Goal: Find contact information: Find contact information

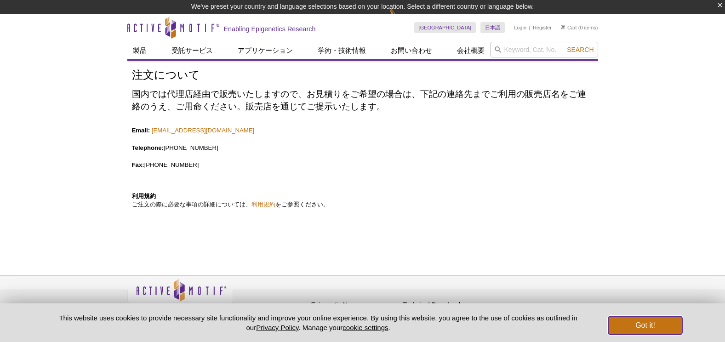
click at [641, 322] on button "Got it!" at bounding box center [645, 325] width 74 height 18
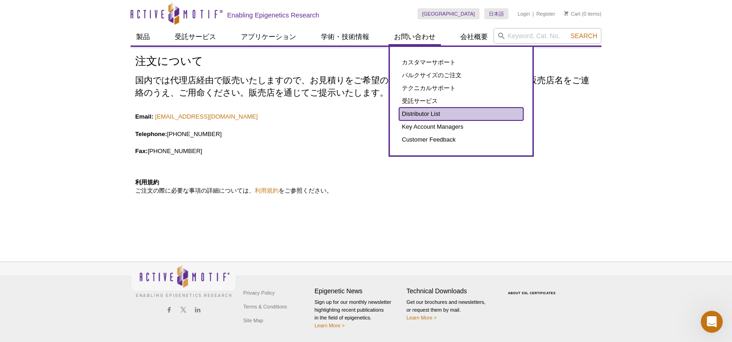
click at [415, 115] on link "Distributor List" at bounding box center [461, 114] width 124 height 13
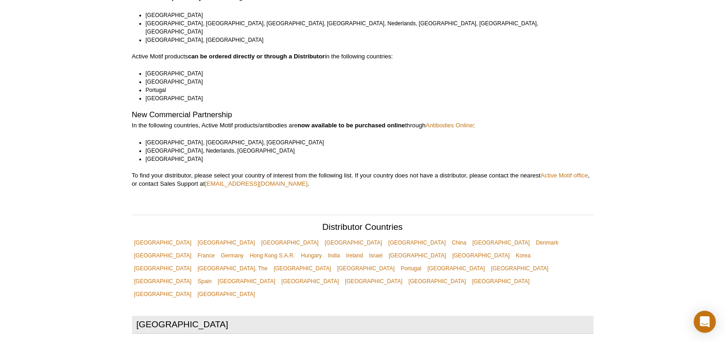
scroll to position [124, 0]
click at [450, 250] on link "[GEOGRAPHIC_DATA]" at bounding box center [481, 256] width 62 height 13
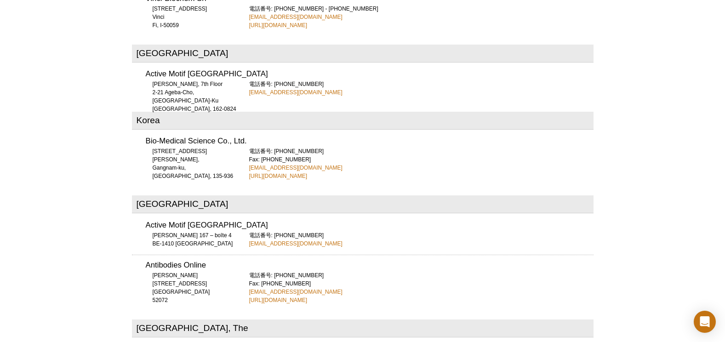
scroll to position [2188, 0]
